Goal: Task Accomplishment & Management: Use online tool/utility

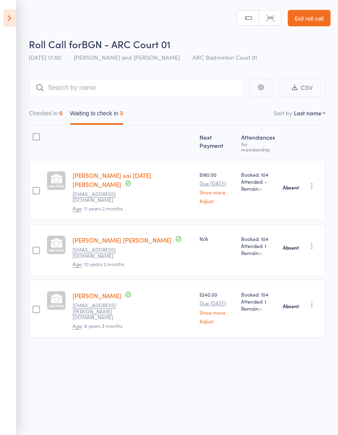
click at [12, 15] on icon at bounding box center [9, 17] width 13 height 17
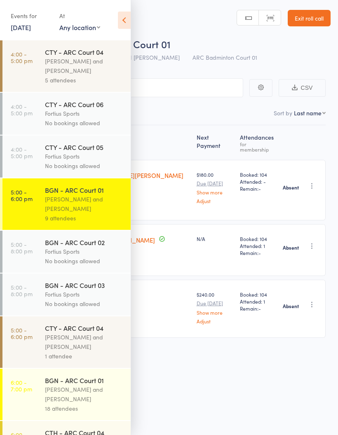
click at [77, 71] on div "[PERSON_NAME] and [PERSON_NAME]" at bounding box center [84, 65] width 79 height 19
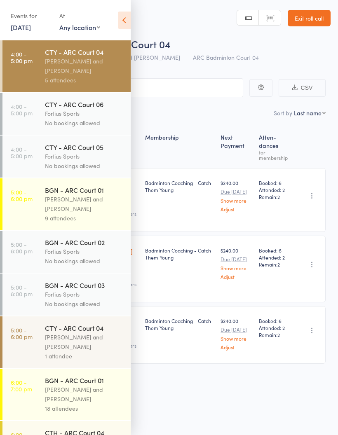
click at [124, 23] on icon at bounding box center [124, 20] width 13 height 17
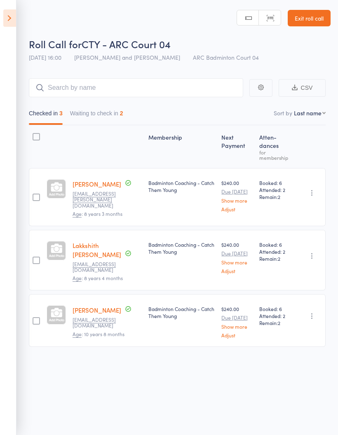
click at [113, 111] on button "Waiting to check in 2" at bounding box center [96, 115] width 53 height 19
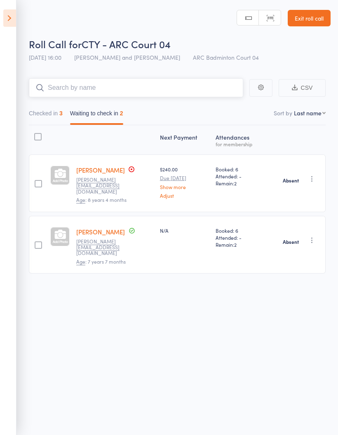
click at [44, 96] on input "search" at bounding box center [136, 87] width 214 height 19
click at [53, 117] on button "Checked in 3" at bounding box center [46, 115] width 34 height 19
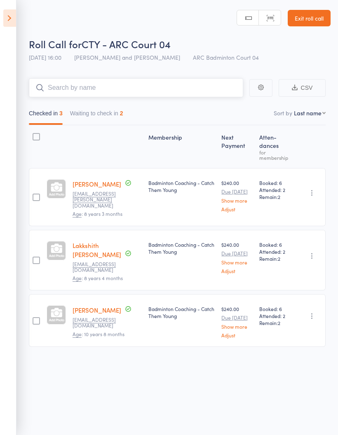
click at [199, 122] on nav "Checked in 3 Waiting to check in 2" at bounding box center [177, 115] width 304 height 19
click at [13, 19] on icon at bounding box center [9, 17] width 13 height 17
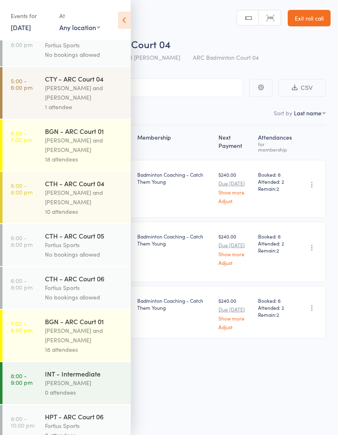
scroll to position [263, 0]
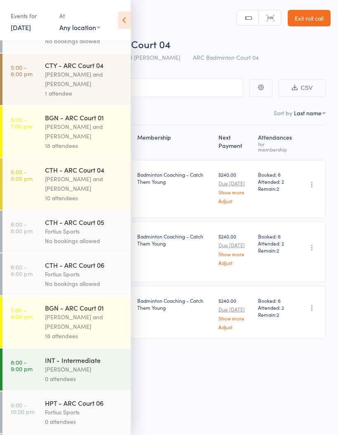
click at [72, 134] on div "Antonio Emanuel and Vinh Nguyen" at bounding box center [84, 131] width 79 height 19
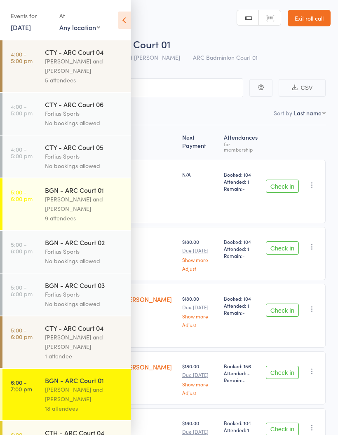
click at [124, 20] on icon at bounding box center [124, 20] width 13 height 17
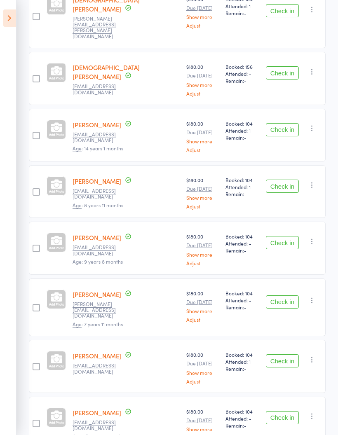
scroll to position [308, 0]
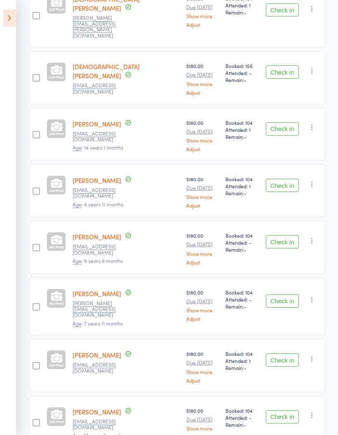
click at [287, 179] on button "Check in" at bounding box center [282, 185] width 33 height 13
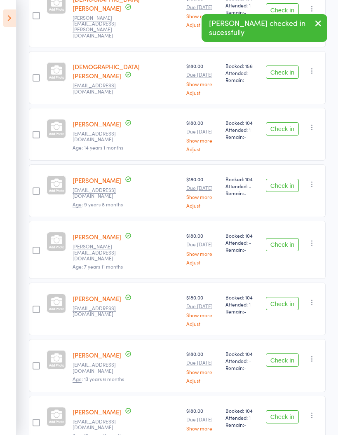
click at [280, 179] on button "Check in" at bounding box center [282, 185] width 33 height 13
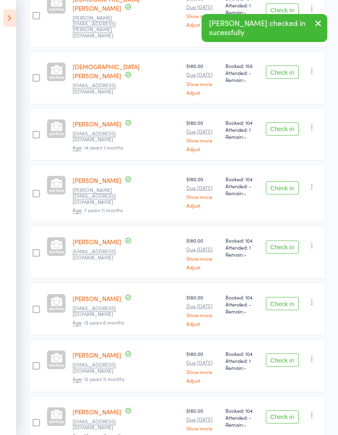
click at [278, 181] on button "Check in" at bounding box center [282, 187] width 33 height 13
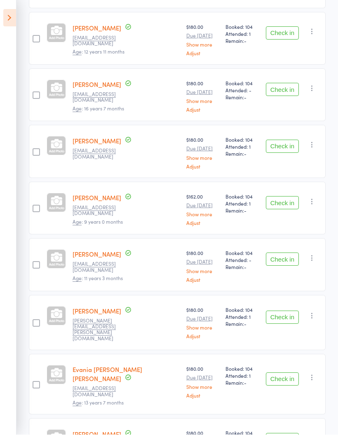
scroll to position [572, 0]
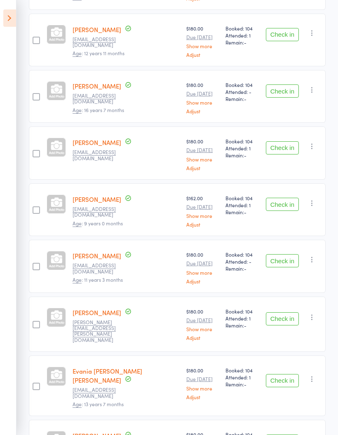
click at [280, 198] on button "Check in" at bounding box center [282, 204] width 33 height 13
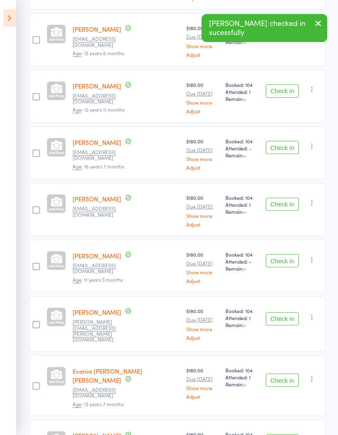
click at [284, 254] on button "Check in" at bounding box center [282, 260] width 33 height 13
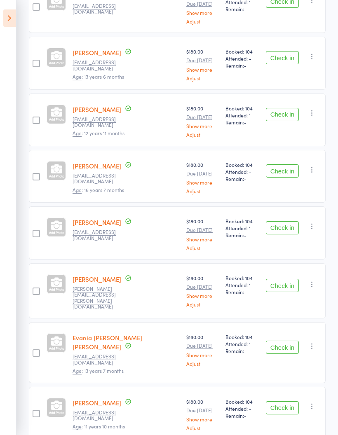
click at [286, 221] on button "Check in" at bounding box center [282, 227] width 33 height 13
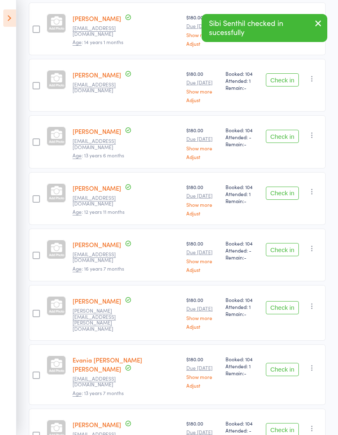
scroll to position [403, 0]
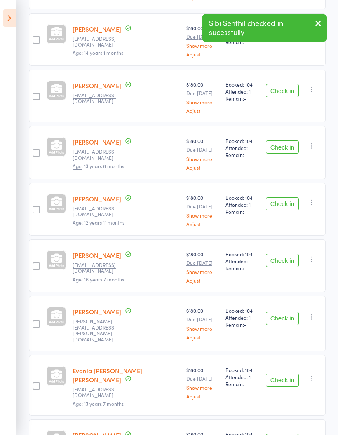
click at [278, 312] on button "Check in" at bounding box center [282, 318] width 33 height 13
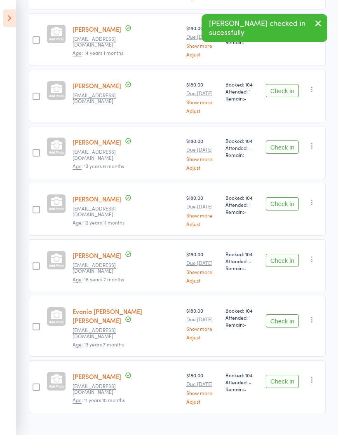
scroll to position [347, 0]
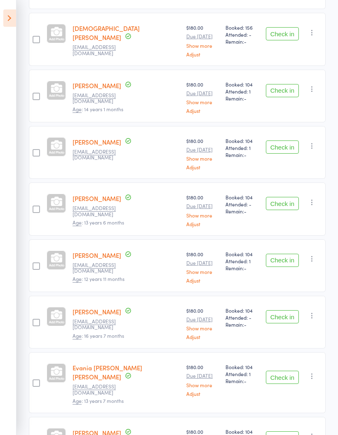
click at [285, 431] on button "Check in" at bounding box center [282, 437] width 33 height 13
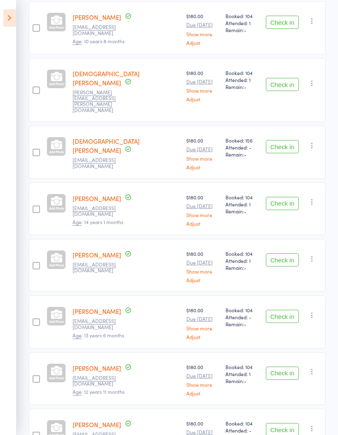
scroll to position [234, 0]
click at [279, 253] on button "Check in" at bounding box center [282, 259] width 33 height 13
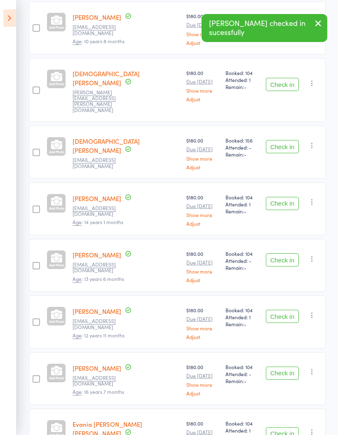
click at [287, 367] on button "Check in" at bounding box center [282, 373] width 33 height 13
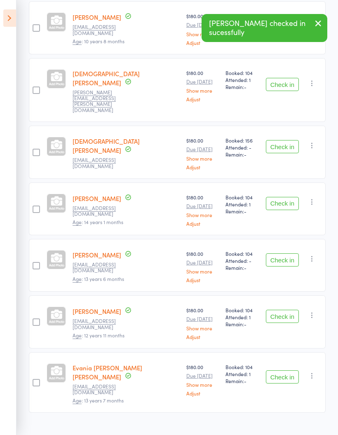
scroll to position [177, 0]
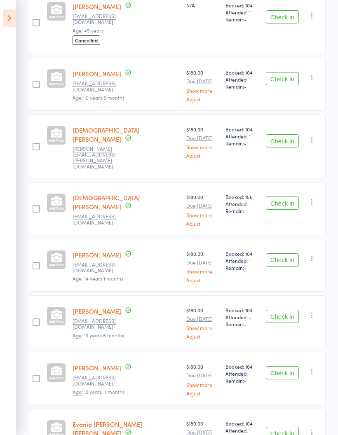
click at [284, 427] on button "Check in" at bounding box center [282, 433] width 33 height 13
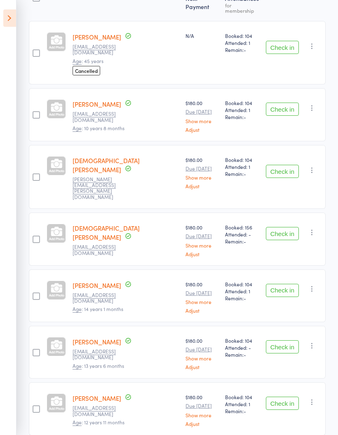
scroll to position [154, 0]
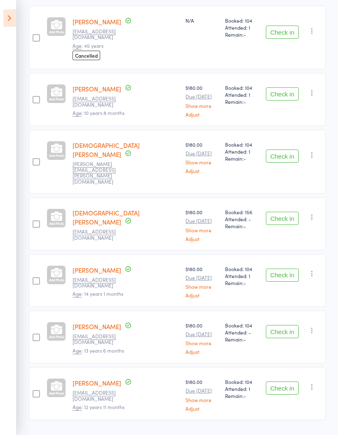
click at [284, 149] on button "Check in" at bounding box center [282, 155] width 33 height 13
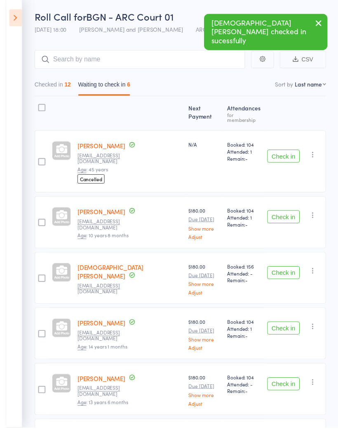
scroll to position [65, 0]
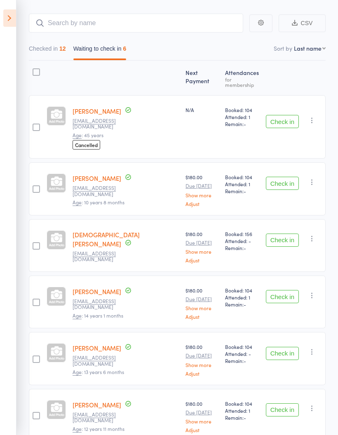
click at [49, 50] on button "Checked in 12" at bounding box center [47, 50] width 37 height 19
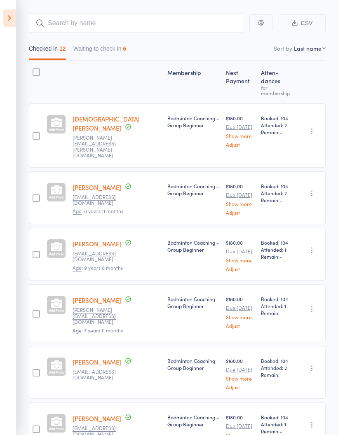
click at [110, 51] on button "Waiting to check in 6" at bounding box center [99, 50] width 53 height 19
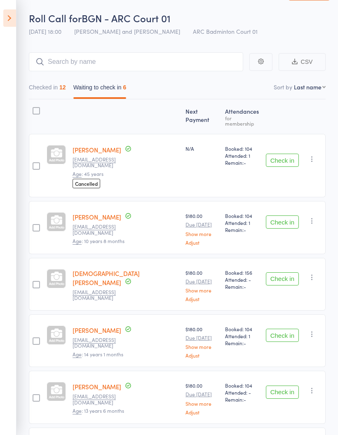
scroll to position [62, 0]
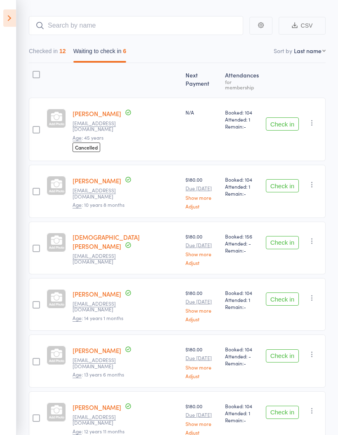
click at [49, 52] on button "Checked in 12" at bounding box center [47, 53] width 37 height 19
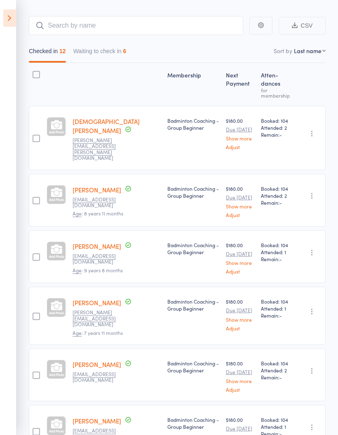
click at [15, 18] on icon at bounding box center [9, 17] width 13 height 17
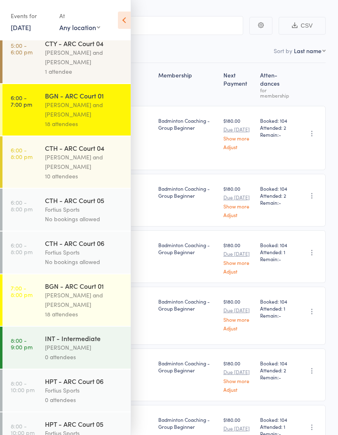
scroll to position [284, 0]
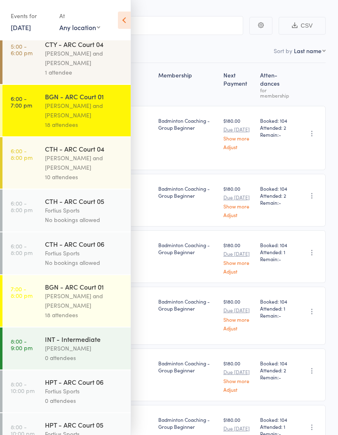
click at [54, 182] on div "10 attendees" at bounding box center [84, 176] width 79 height 9
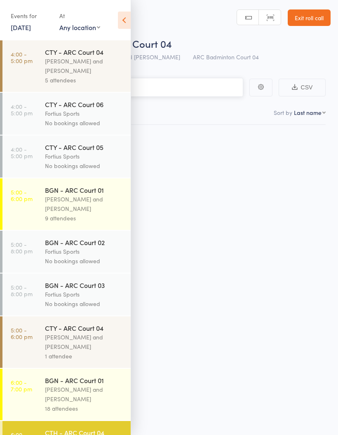
scroll to position [6, 0]
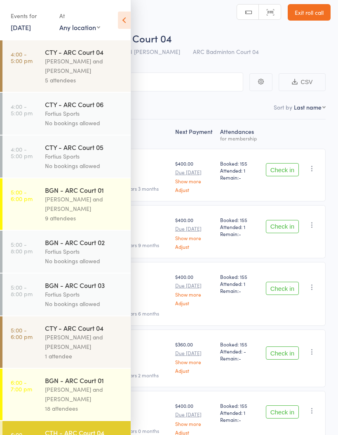
click at [126, 20] on icon at bounding box center [124, 20] width 13 height 17
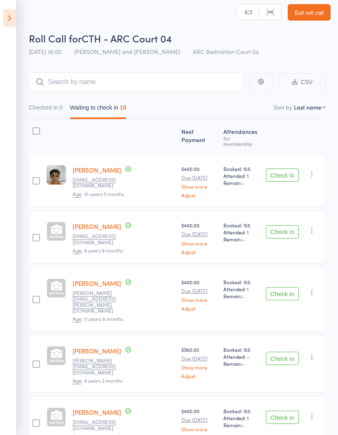
click at [53, 104] on button "Checked in 0" at bounding box center [46, 109] width 34 height 19
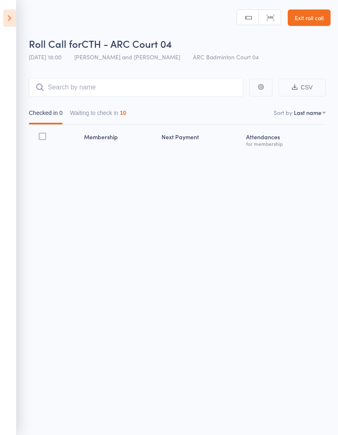
click at [103, 105] on button "Waiting to check in 10" at bounding box center [98, 114] width 56 height 19
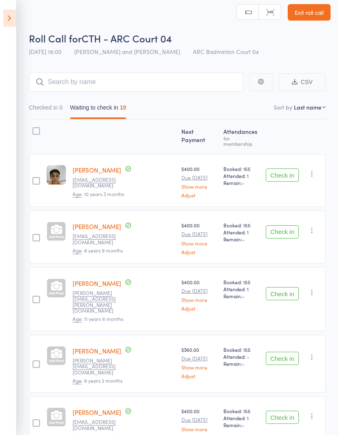
click at [278, 173] on button "Check in" at bounding box center [282, 174] width 33 height 13
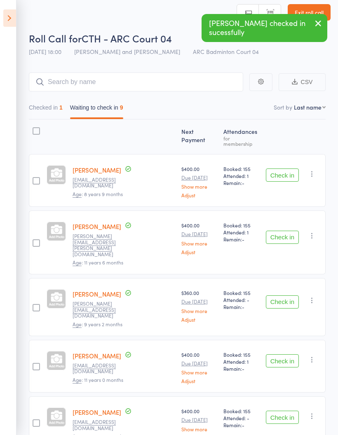
click at [280, 176] on button "Check in" at bounding box center [282, 174] width 33 height 13
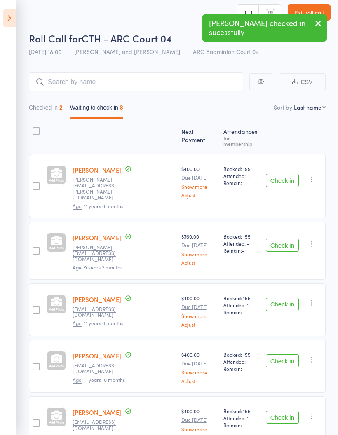
click at [285, 174] on button "Check in" at bounding box center [282, 180] width 33 height 13
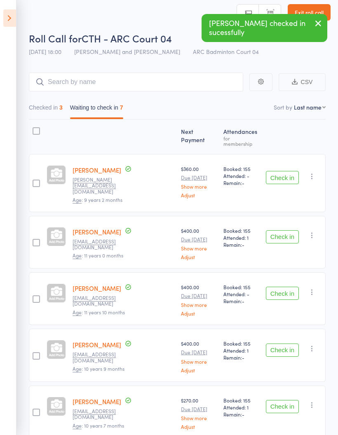
click at [282, 175] on button "Check in" at bounding box center [282, 177] width 33 height 13
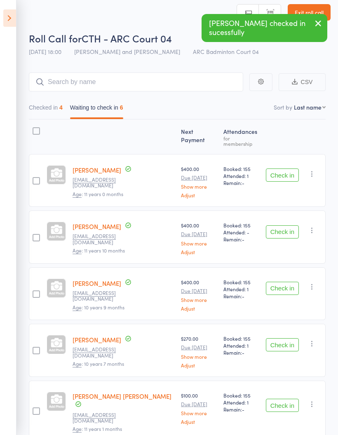
click at [50, 108] on button "Checked in 4" at bounding box center [46, 109] width 34 height 19
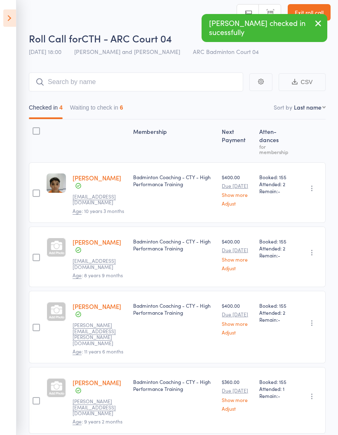
click at [310, 392] on icon "button" at bounding box center [312, 396] width 8 height 8
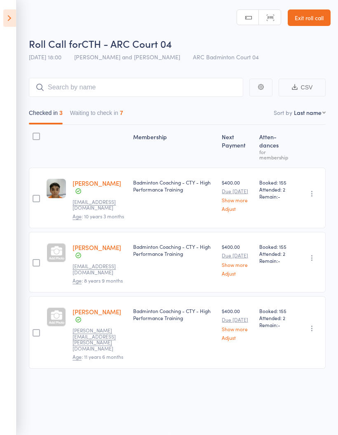
click at [104, 111] on button "Waiting to check in 7" at bounding box center [96, 114] width 53 height 19
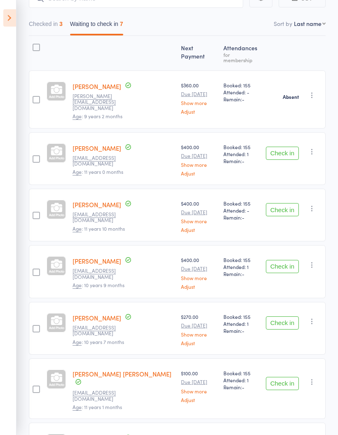
scroll to position [89, 0]
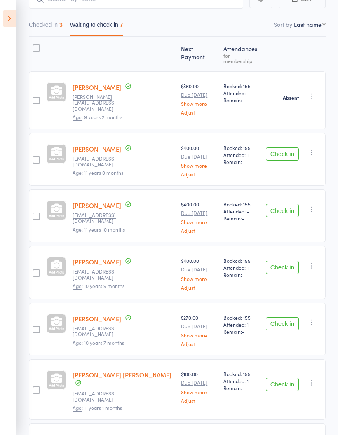
click at [282, 203] on button "Check in" at bounding box center [282, 209] width 33 height 13
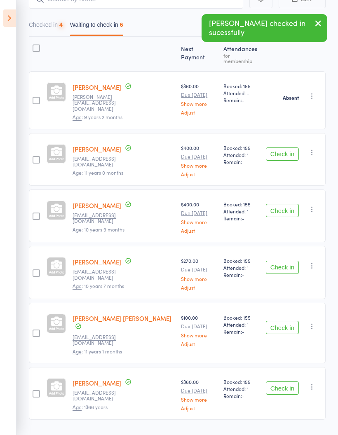
scroll to position [59, 0]
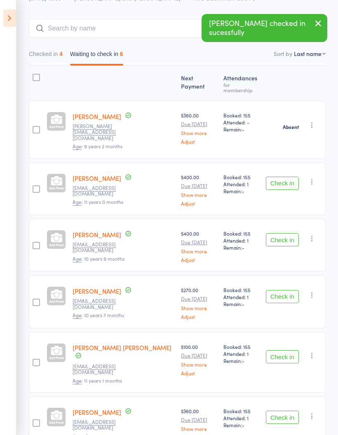
click at [285, 233] on button "Check in" at bounding box center [282, 239] width 33 height 13
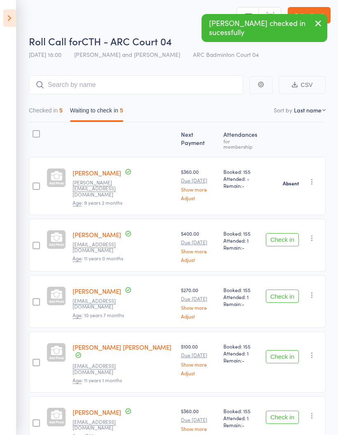
scroll to position [36, 0]
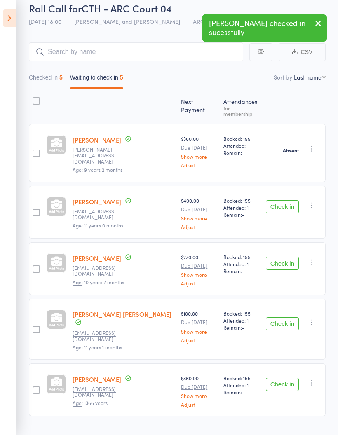
click at [281, 257] on button "Check in" at bounding box center [282, 263] width 33 height 13
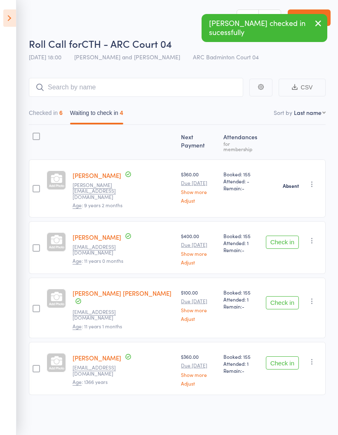
click at [287, 296] on button "Check in" at bounding box center [282, 302] width 33 height 13
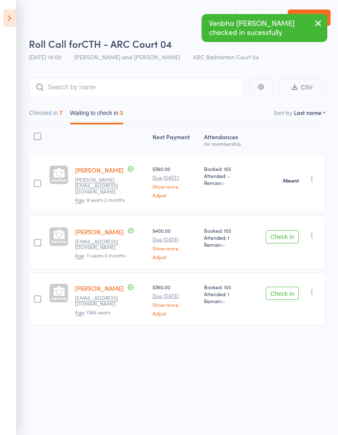
click at [284, 287] on button "Check in" at bounding box center [282, 293] width 33 height 13
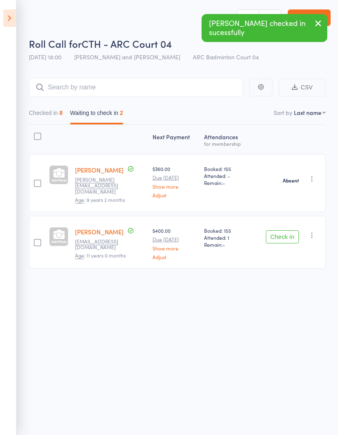
click at [51, 109] on button "Checked in 8" at bounding box center [46, 114] width 34 height 19
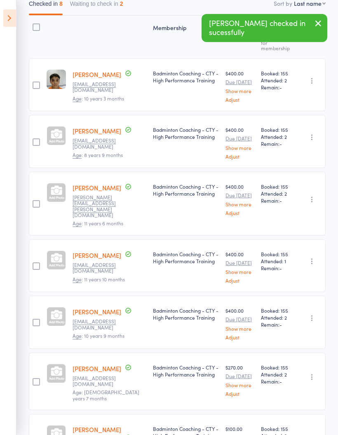
scroll to position [0, 0]
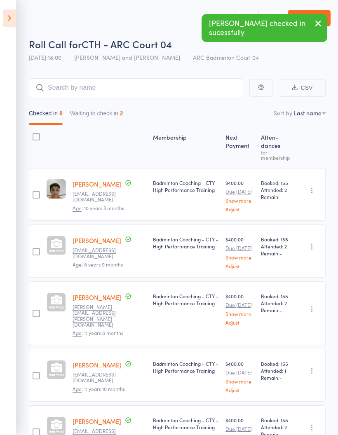
click at [110, 106] on button "Waiting to check in 2" at bounding box center [96, 115] width 53 height 19
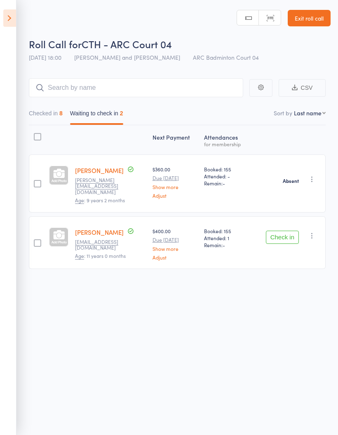
click at [313, 231] on icon "button" at bounding box center [312, 235] width 8 height 8
click at [290, 317] on li "Mark absent" at bounding box center [282, 318] width 68 height 11
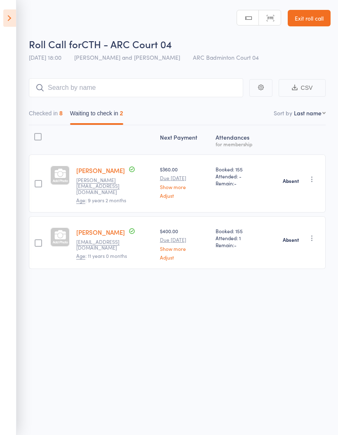
click at [49, 110] on button "Checked in 8" at bounding box center [46, 115] width 34 height 19
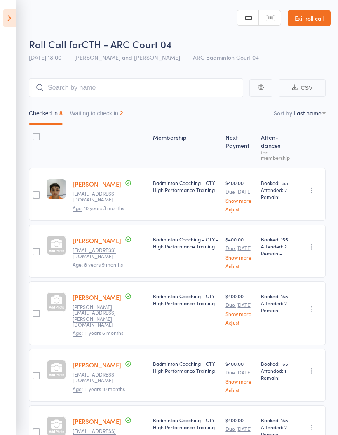
click at [115, 112] on button "Waiting to check in 2" at bounding box center [96, 115] width 53 height 19
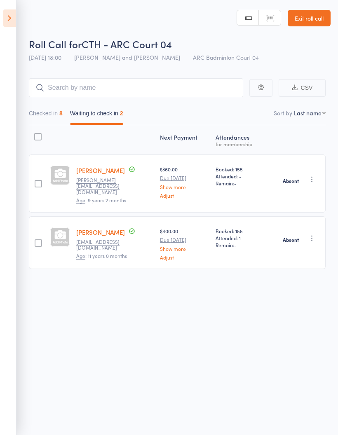
click at [45, 115] on button "Checked in 8" at bounding box center [46, 115] width 34 height 19
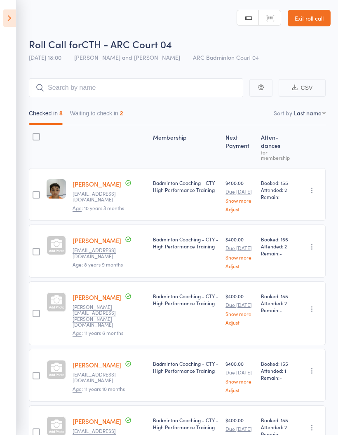
click at [10, 20] on icon at bounding box center [9, 17] width 13 height 17
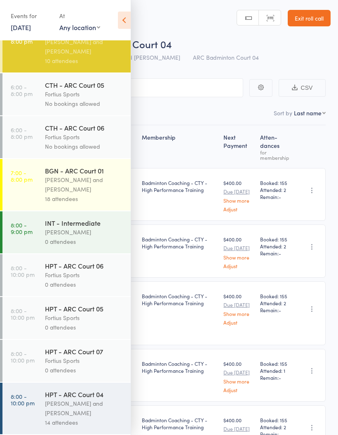
scroll to position [411, 0]
click at [89, 187] on div "Antonio Emanuel and Vinh Nguyen" at bounding box center [84, 184] width 79 height 19
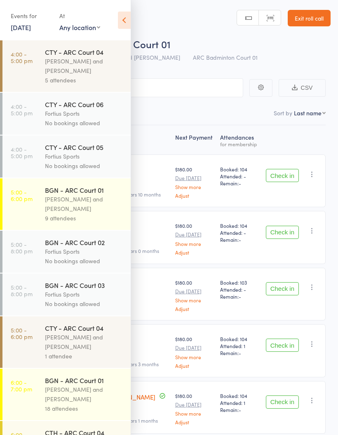
click at [123, 25] on icon at bounding box center [124, 20] width 13 height 17
